Goal: Task Accomplishment & Management: Manage account settings

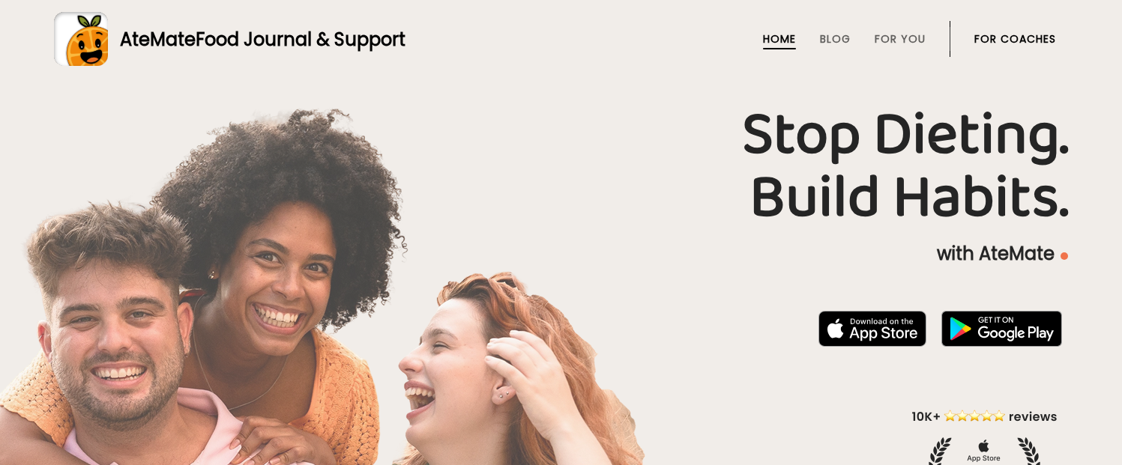
click at [1024, 39] on link "For Coaches" at bounding box center [1015, 39] width 82 height 12
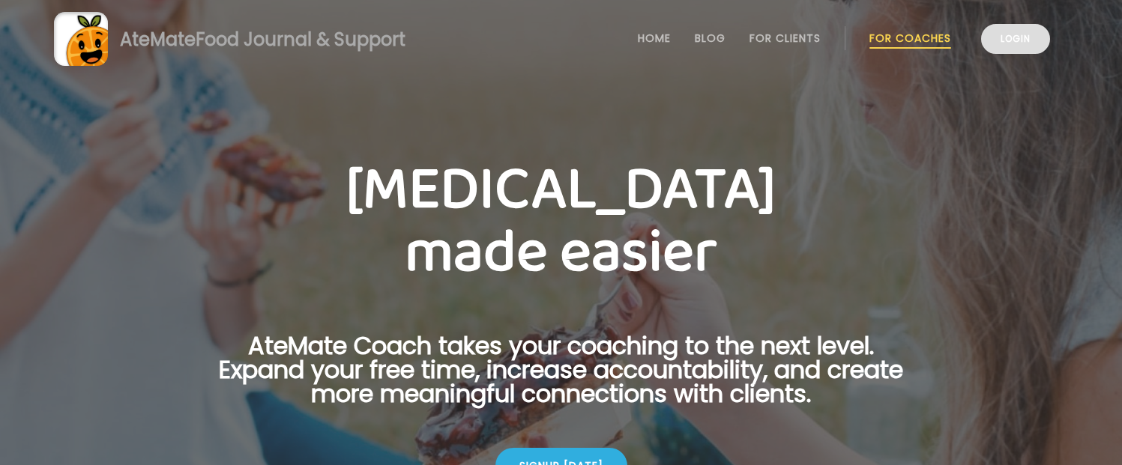
click at [1020, 34] on link "Login" at bounding box center [1015, 39] width 69 height 30
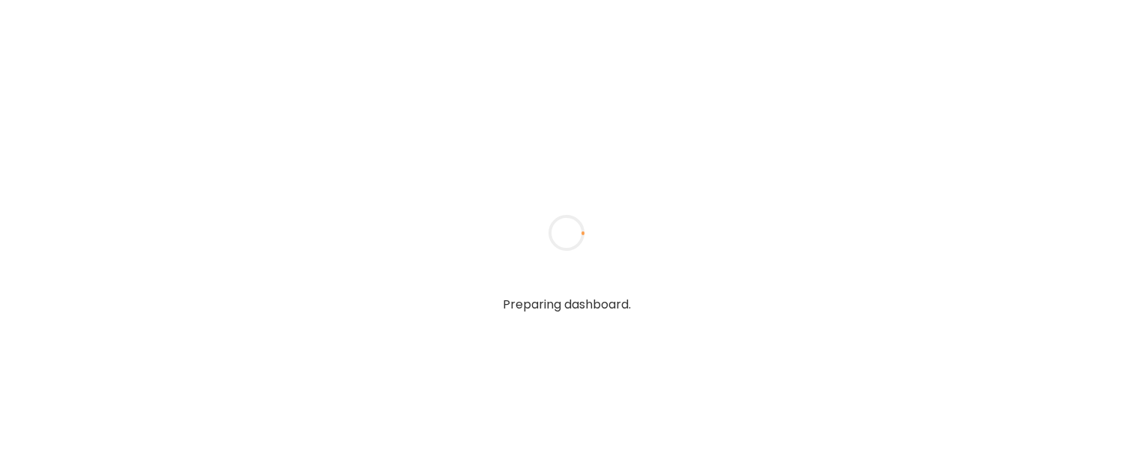
type input "**********"
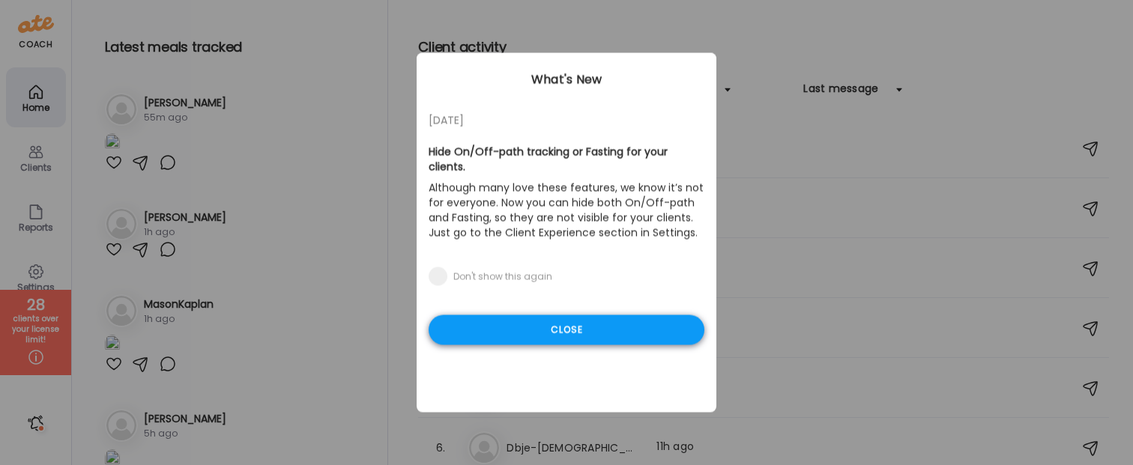
click at [595, 318] on div "Close" at bounding box center [567, 330] width 276 height 30
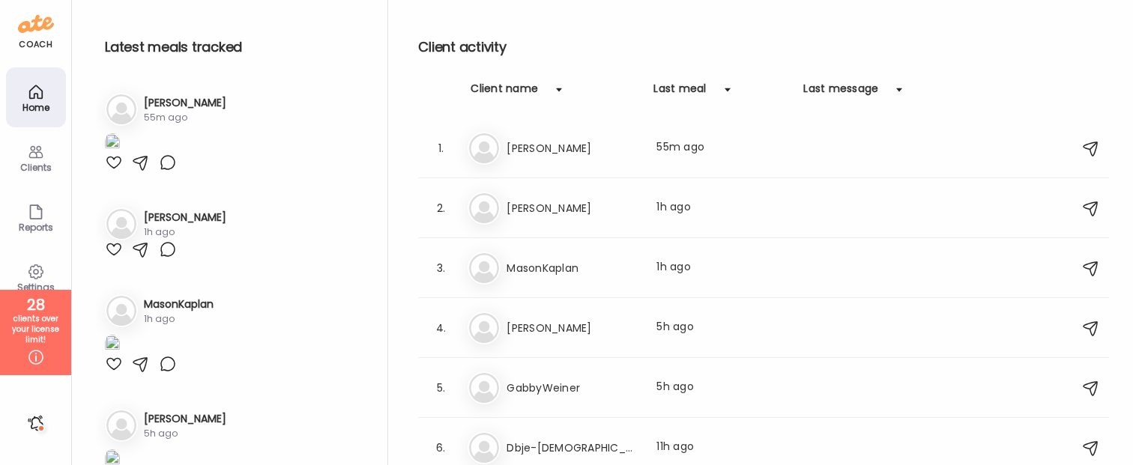
click at [604, 208] on h3 "[PERSON_NAME]" at bounding box center [573, 208] width 132 height 18
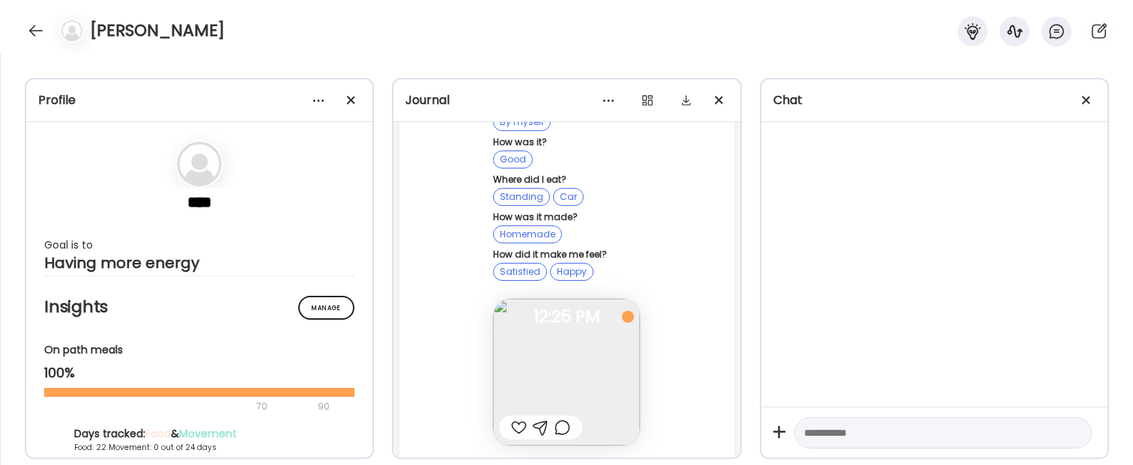
scroll to position [114918, 0]
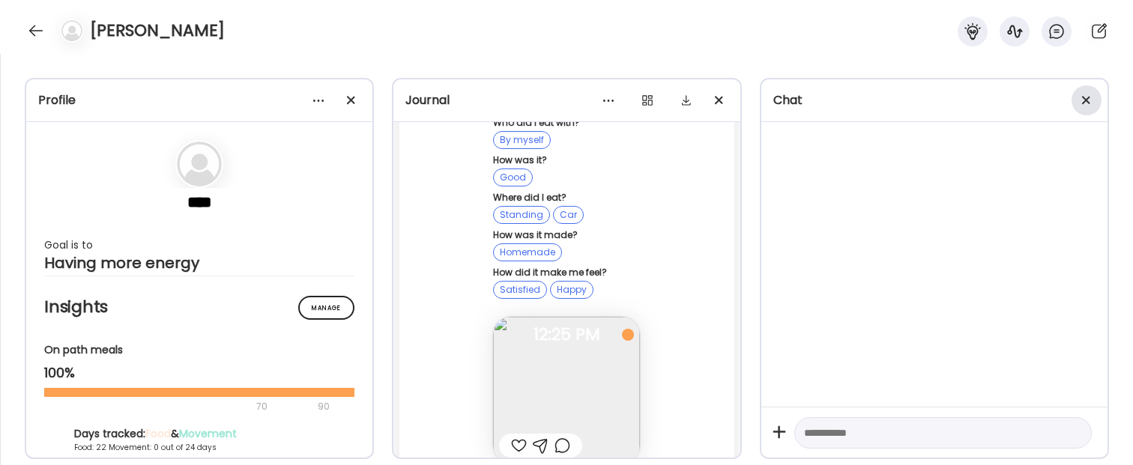
click at [1084, 100] on span at bounding box center [1086, 100] width 8 height 8
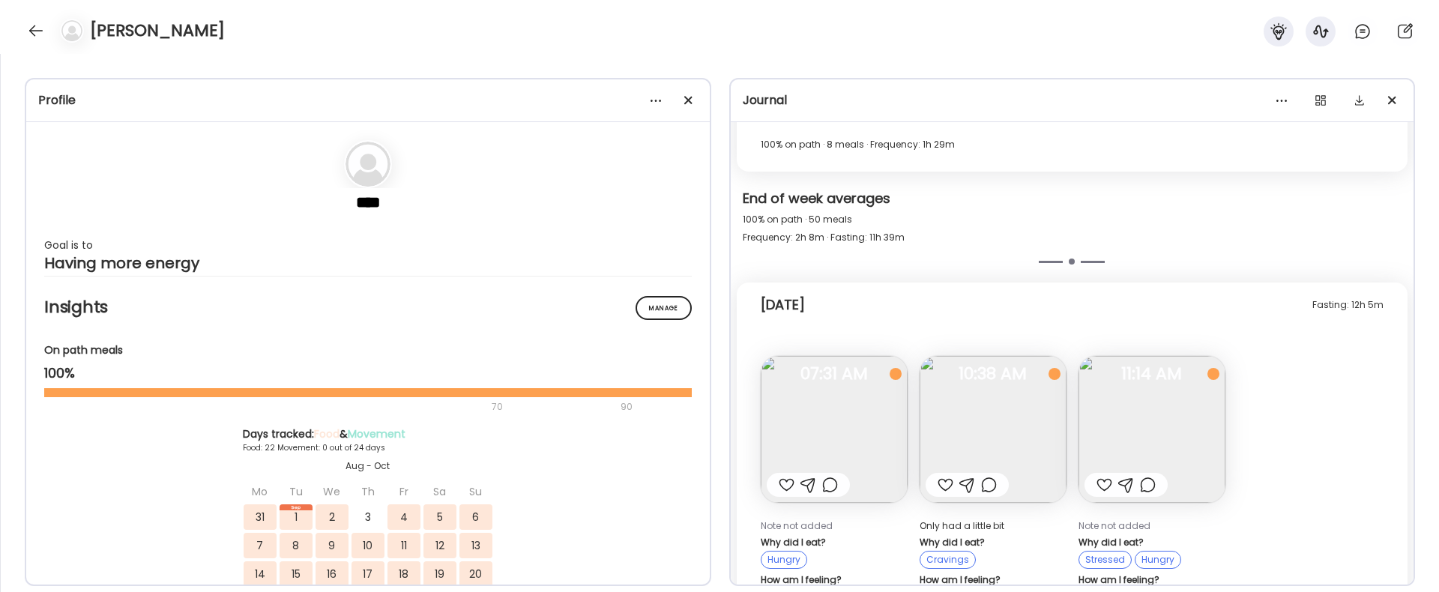
scroll to position [53963, 0]
click at [695, 109] on div at bounding box center [689, 100] width 30 height 30
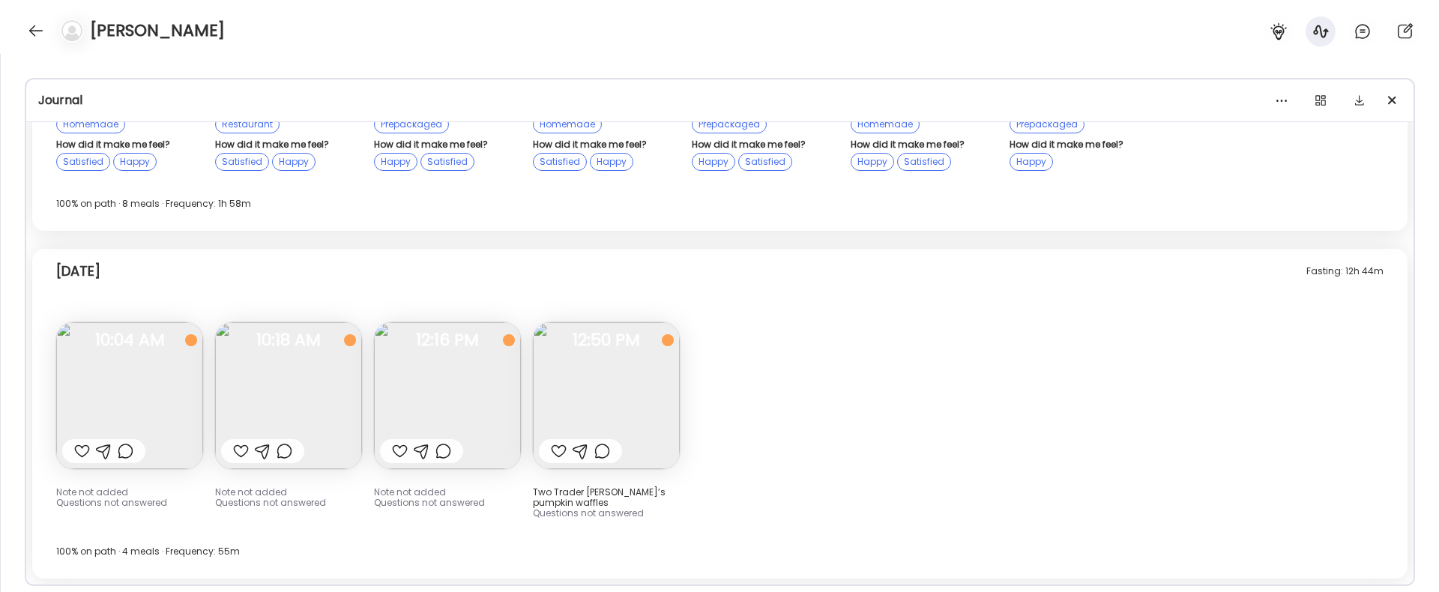
scroll to position [28461, 0]
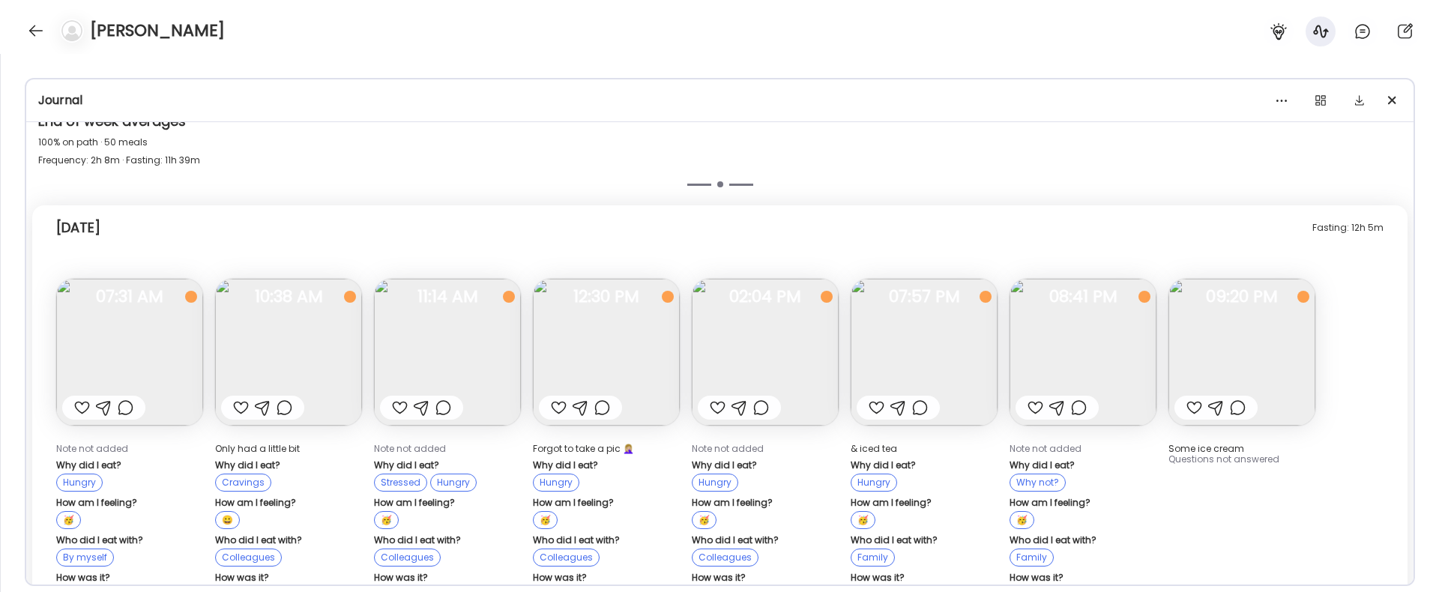
click at [877, 279] on img at bounding box center [924, 352] width 147 height 147
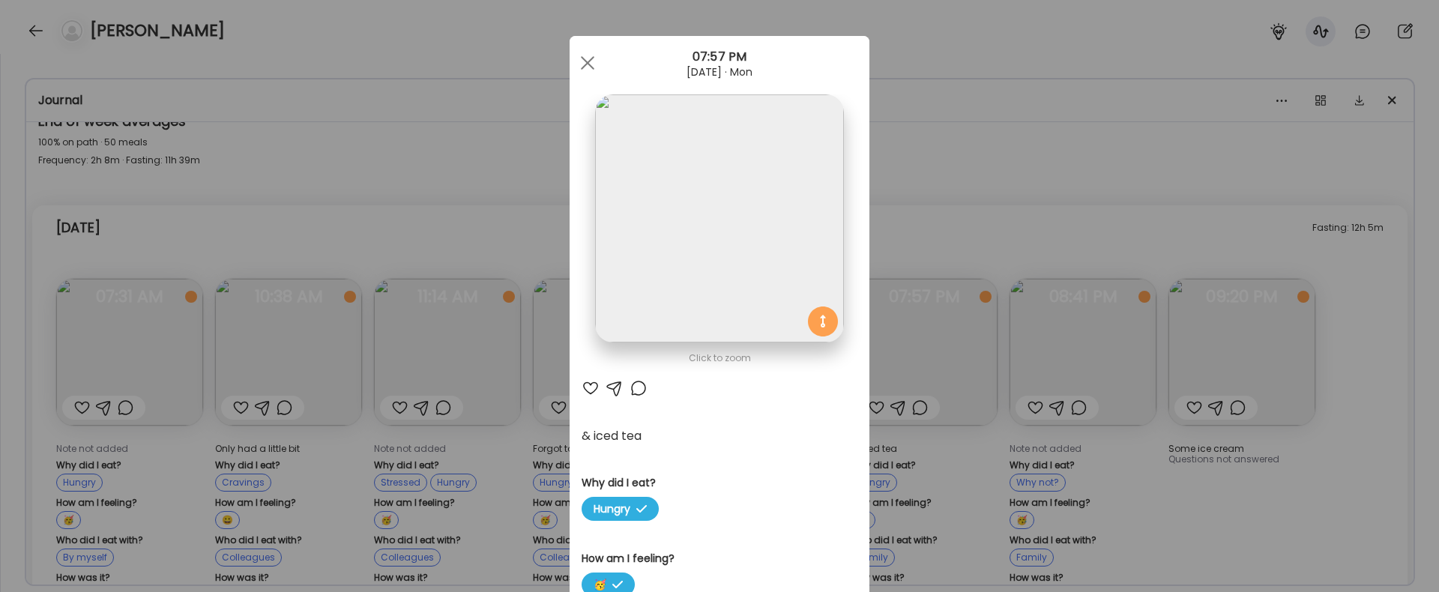
click at [956, 175] on div "Ate Coach Dashboard Wahoo! It’s official Take a moment to set up your Coach Pro…" at bounding box center [719, 296] width 1439 height 592
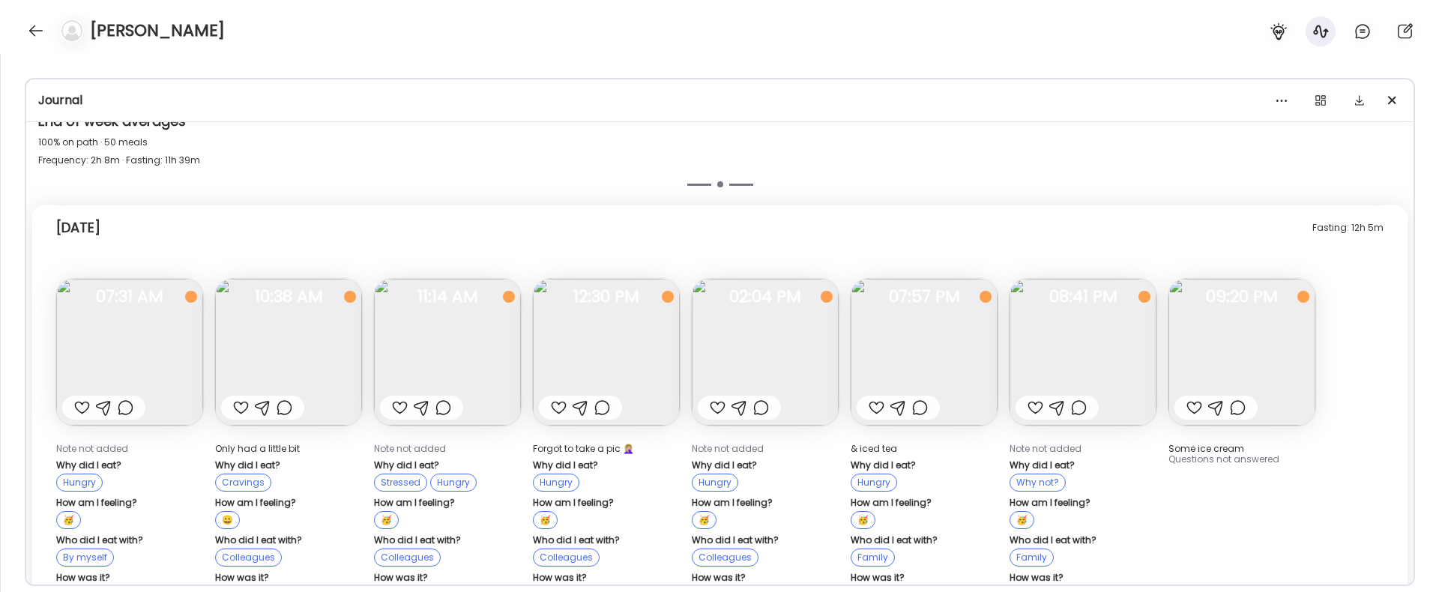
click at [158, 290] on img at bounding box center [129, 352] width 147 height 147
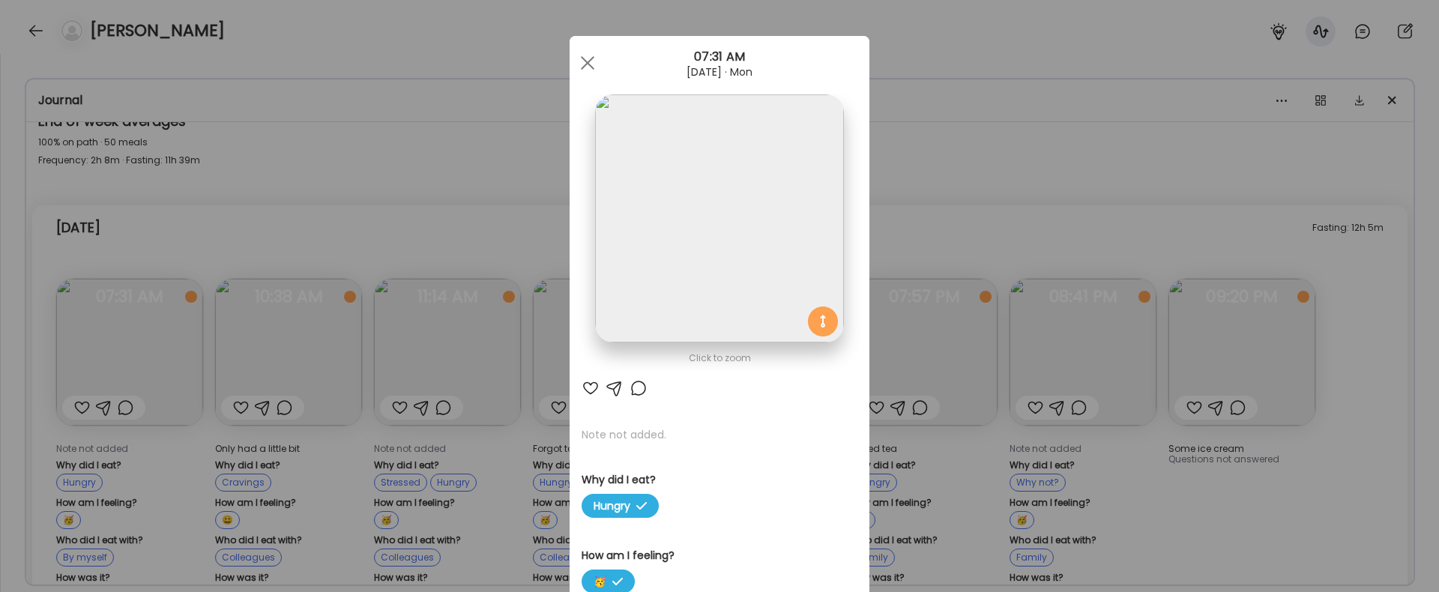
click at [378, 193] on div "Ate Coach Dashboard Wahoo! It’s official Take a moment to set up your Coach Pro…" at bounding box center [719, 296] width 1439 height 592
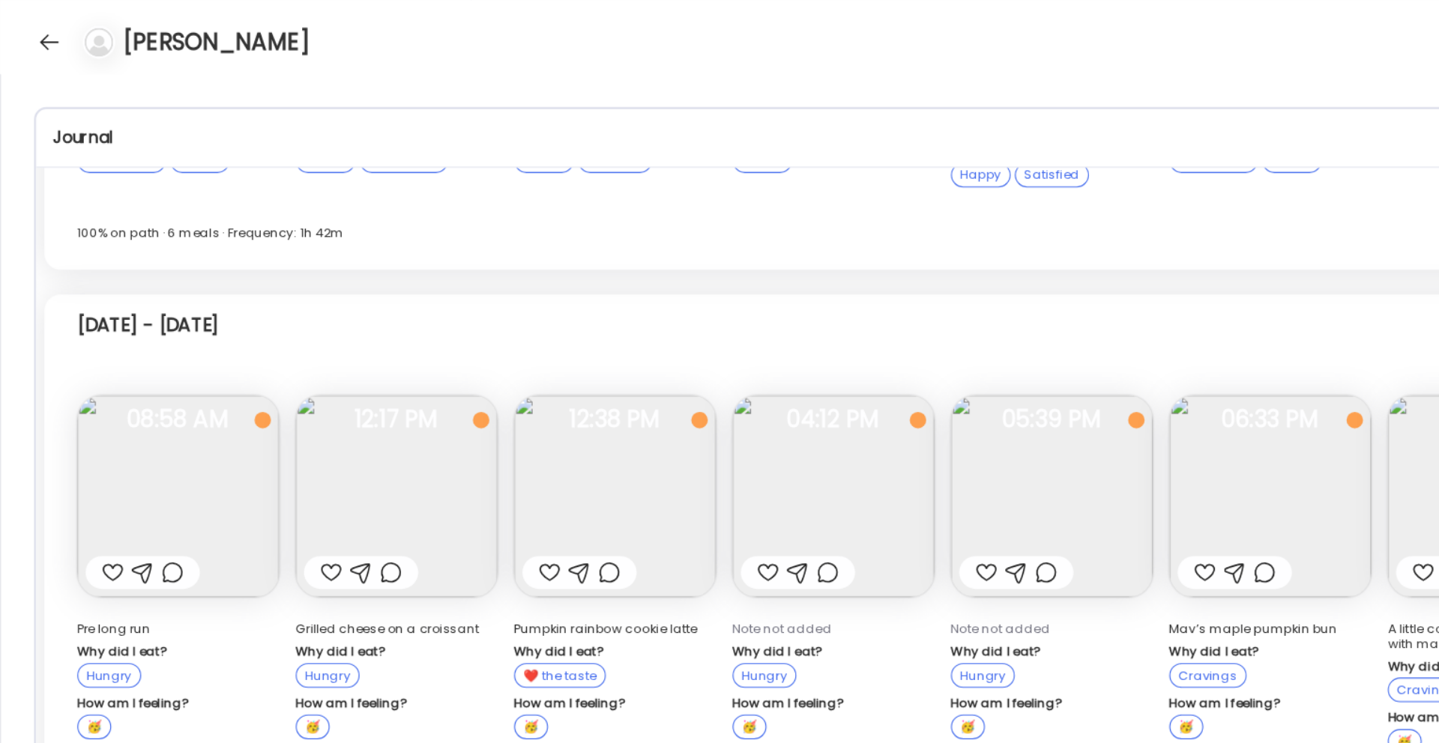
scroll to position [27765, 0]
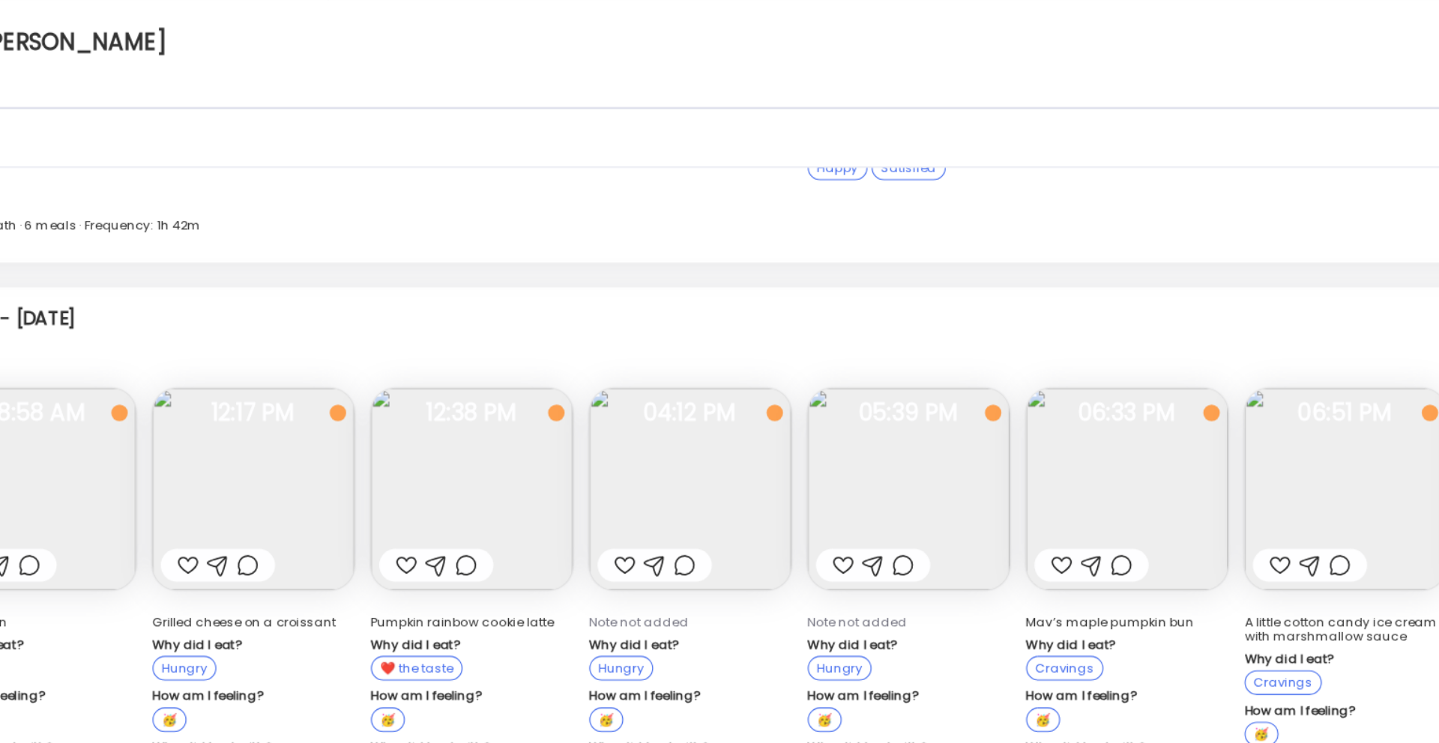
click at [782, 286] on img at bounding box center [765, 356] width 147 height 147
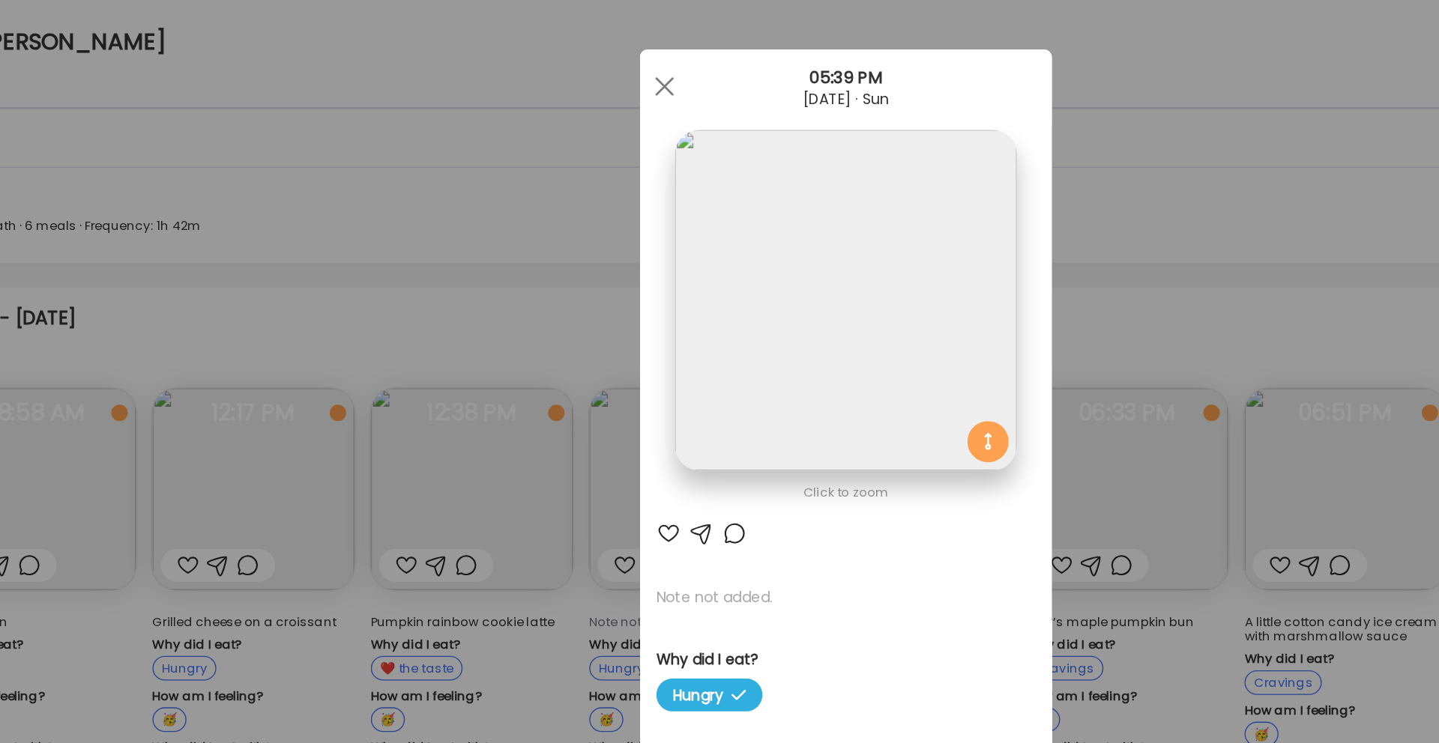
click at [949, 133] on div "Ate Coach Dashboard Wahoo! It’s official Take a moment to set up your Coach Pro…" at bounding box center [719, 371] width 1439 height 743
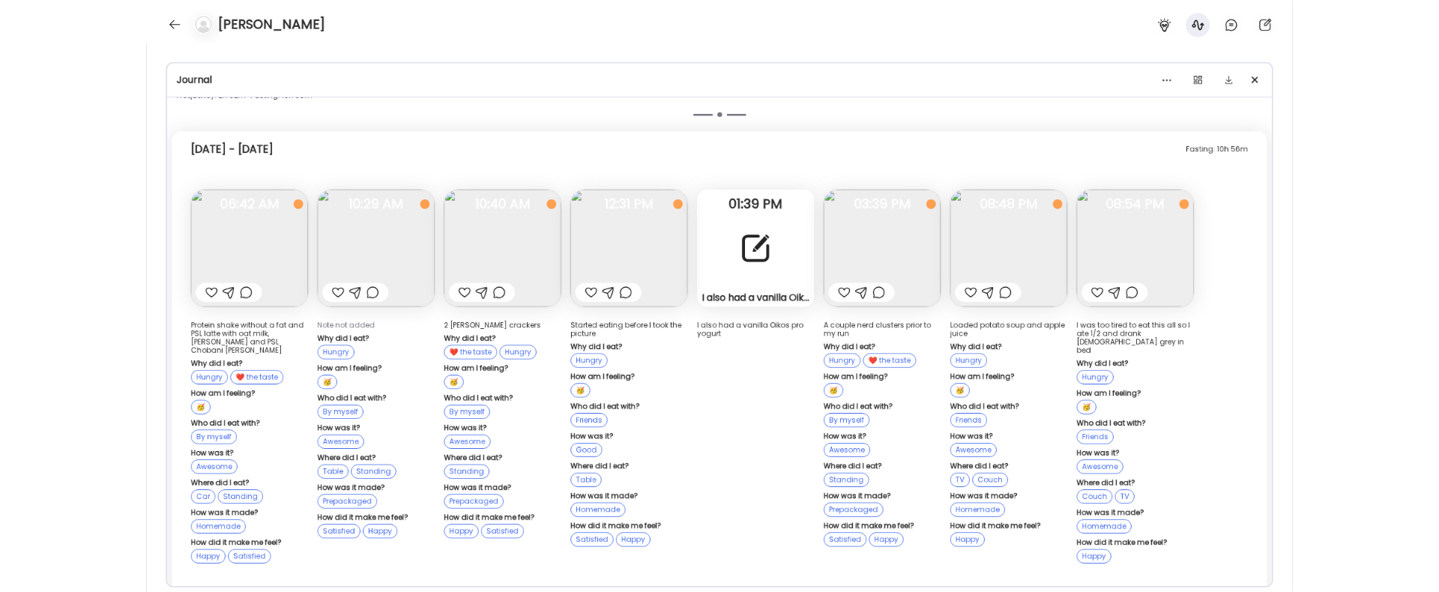
scroll to position [23628, 0]
